Goal: Task Accomplishment & Management: Manage account settings

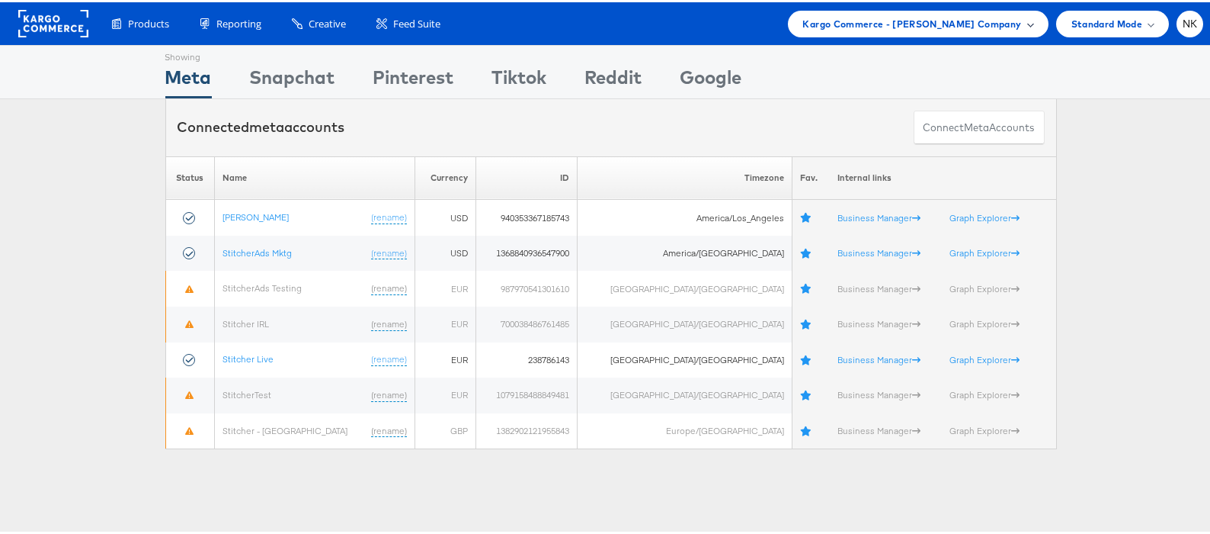
click at [843, 10] on div "Kargo Commerce - Namit Kumar Company" at bounding box center [918, 21] width 261 height 27
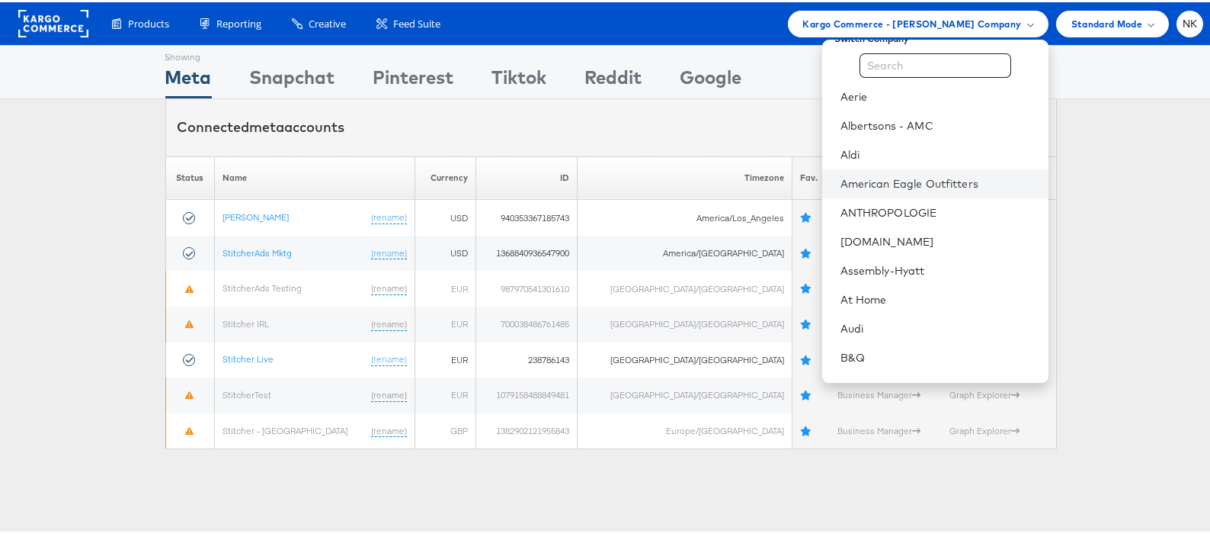
scroll to position [30, 0]
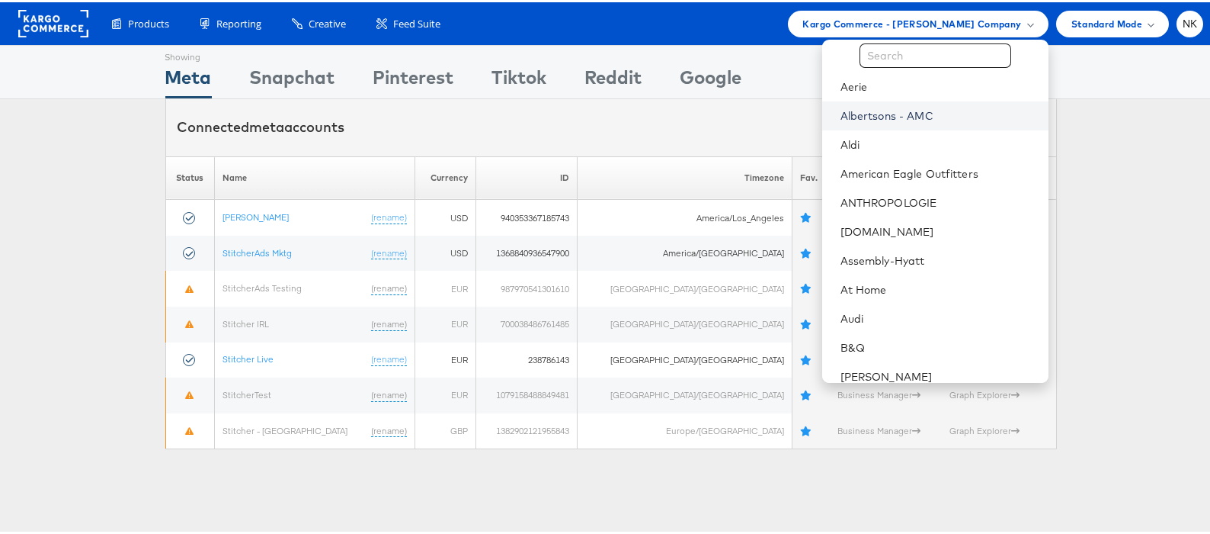
click at [861, 114] on link "Albertsons - AMC" at bounding box center [939, 113] width 196 height 15
